Goal: Information Seeking & Learning: Learn about a topic

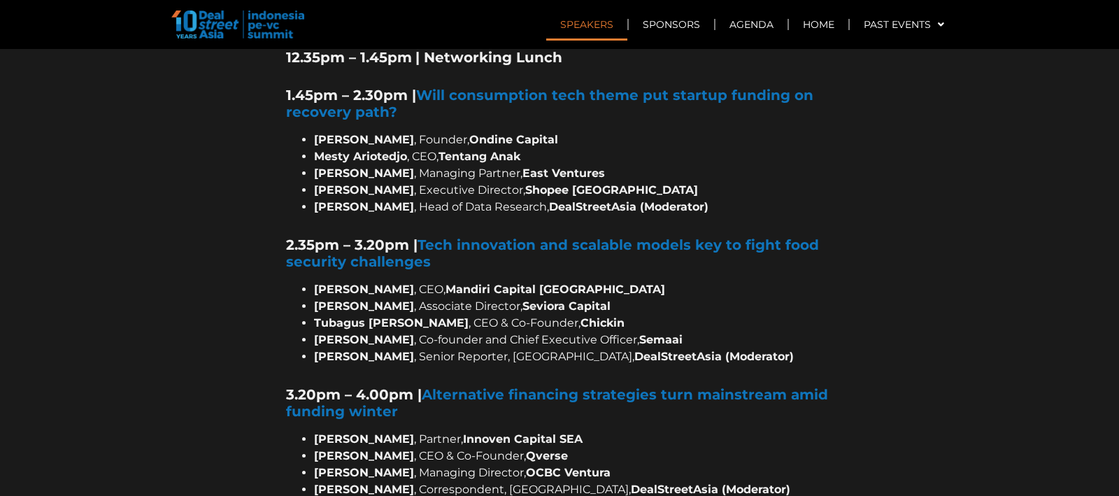
click at [591, 20] on link "Speakers" at bounding box center [586, 24] width 81 height 32
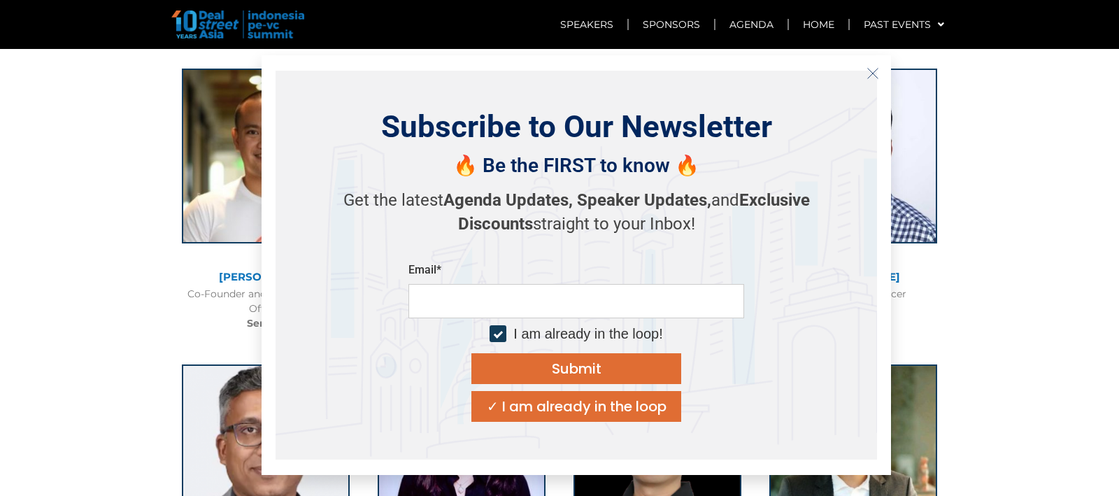
scroll to position [4603, 0]
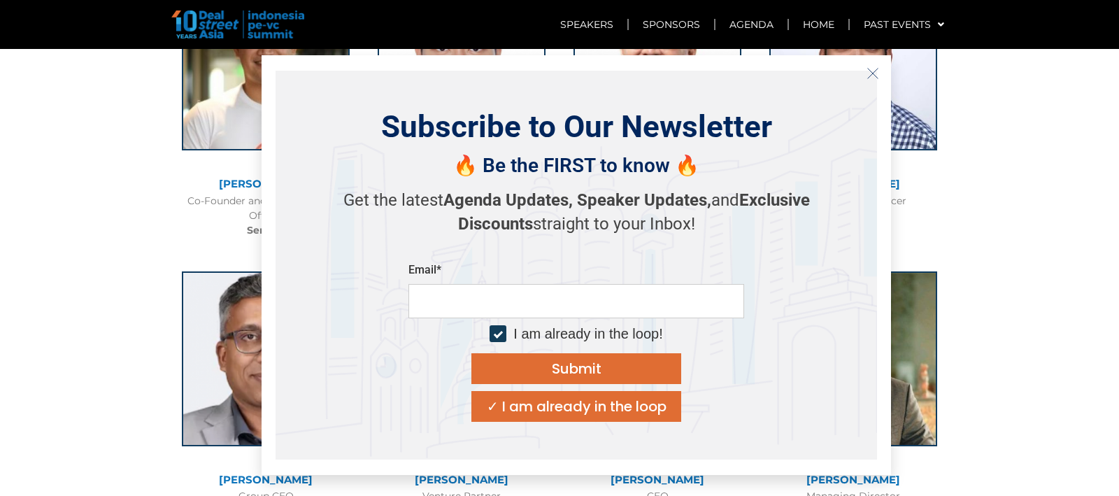
click at [878, 59] on div "Subscribe to Our Newsletter 🔥 Be the FIRST to know 🔥 Get the latest Agenda Upda…" at bounding box center [576, 265] width 629 height 420
click at [877, 69] on icon "Close" at bounding box center [872, 73] width 13 height 13
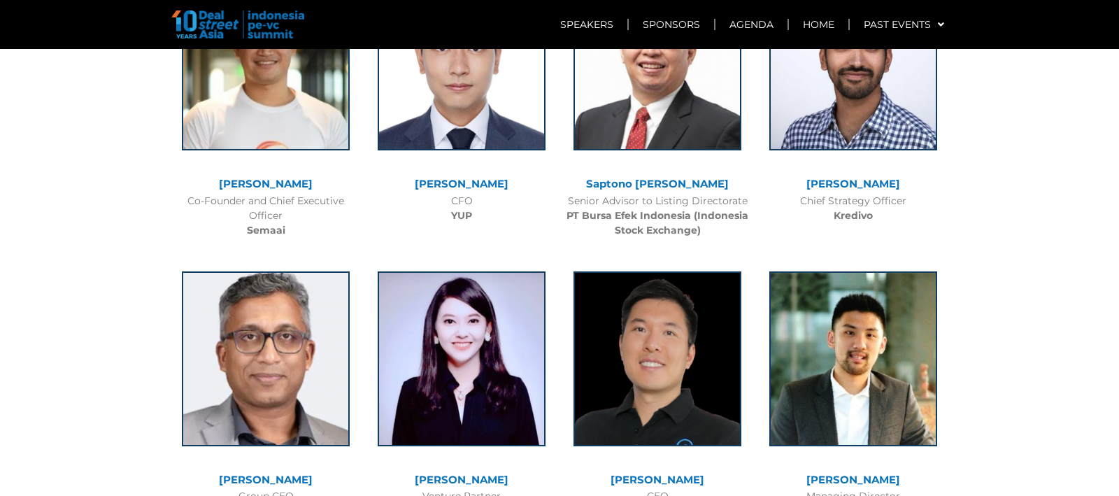
click at [278, 22] on img at bounding box center [237, 24] width 133 height 28
click at [202, 19] on img at bounding box center [237, 24] width 133 height 28
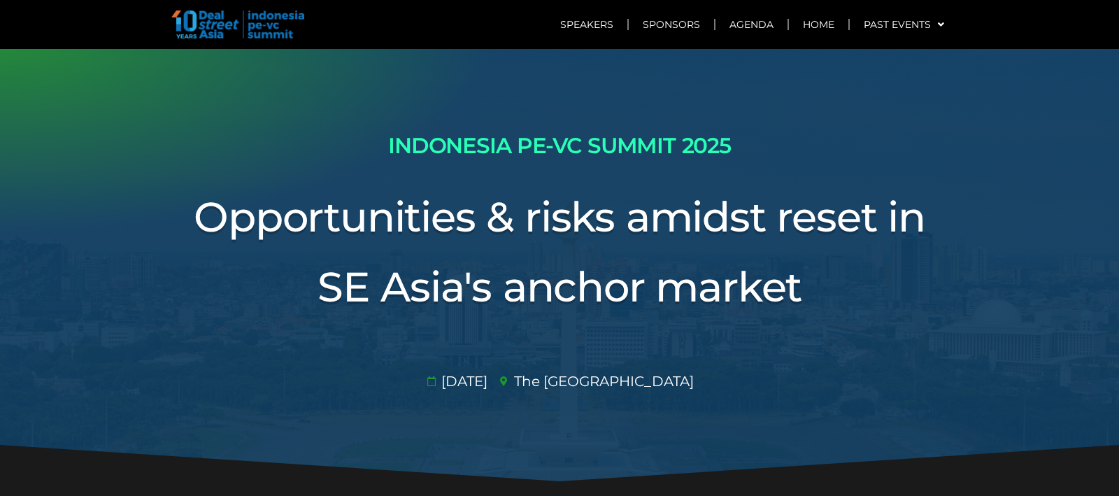
scroll to position [0, 0]
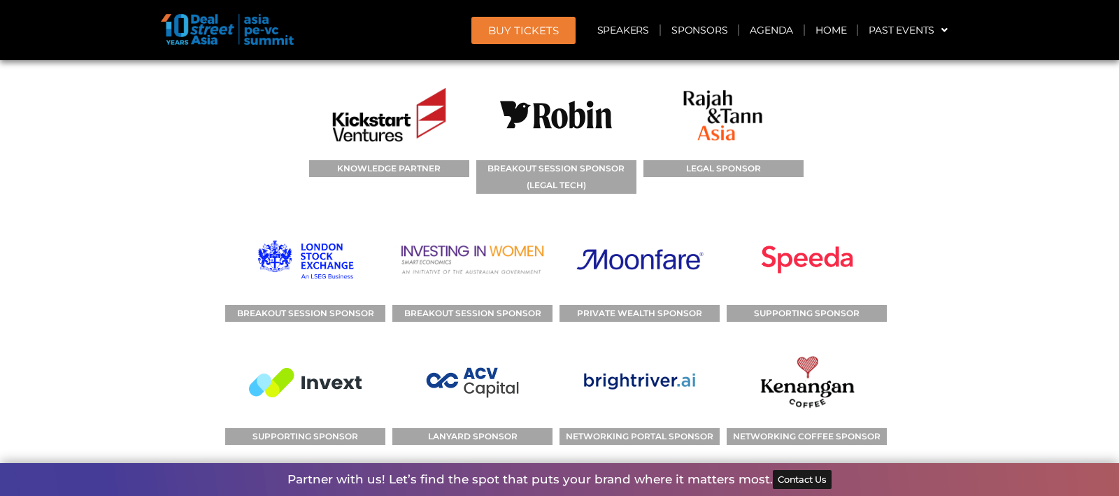
scroll to position [15526, 0]
